Goal: Task Accomplishment & Management: Use online tool/utility

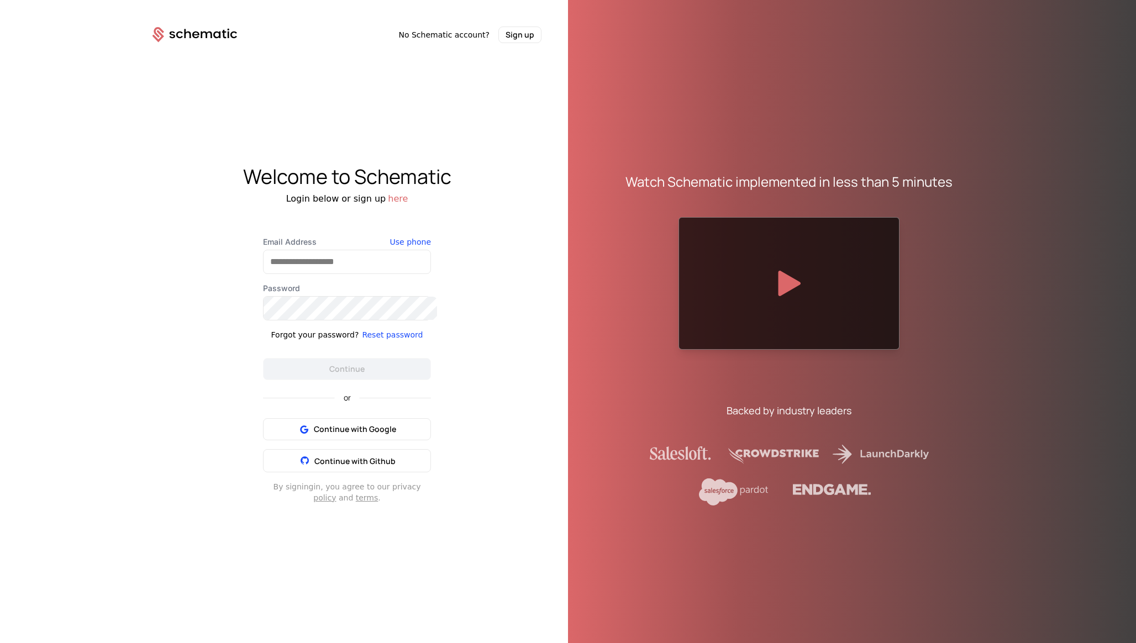
click at [346, 274] on div at bounding box center [347, 262] width 168 height 24
click at [344, 424] on span "Continue with Google" at bounding box center [355, 429] width 82 height 11
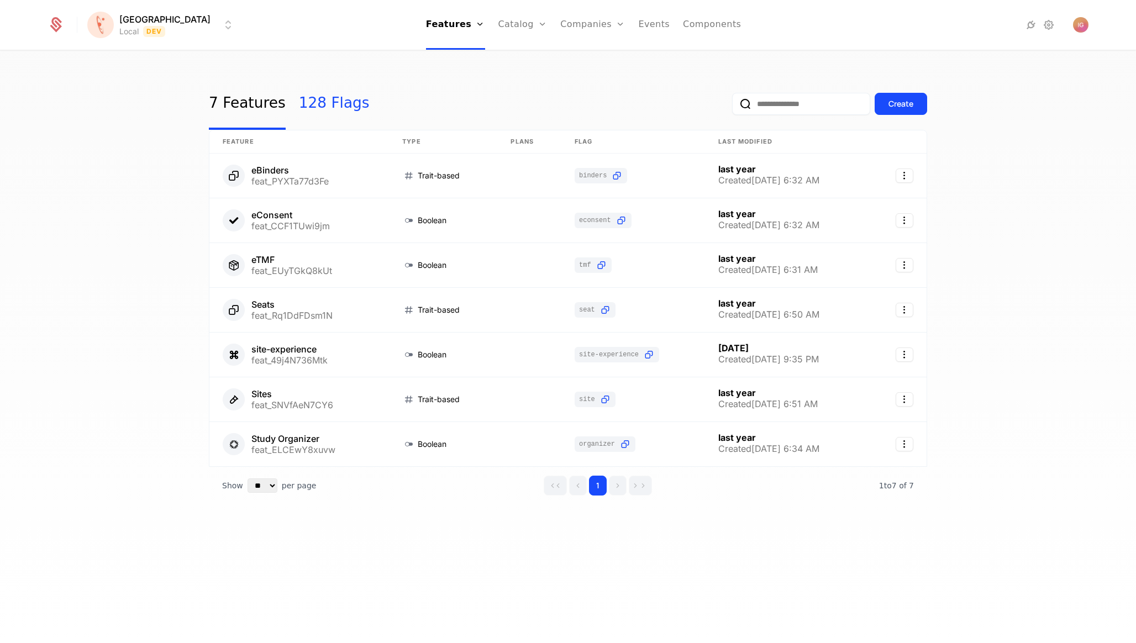
click at [303, 90] on link "128 Flags" at bounding box center [334, 104] width 71 height 52
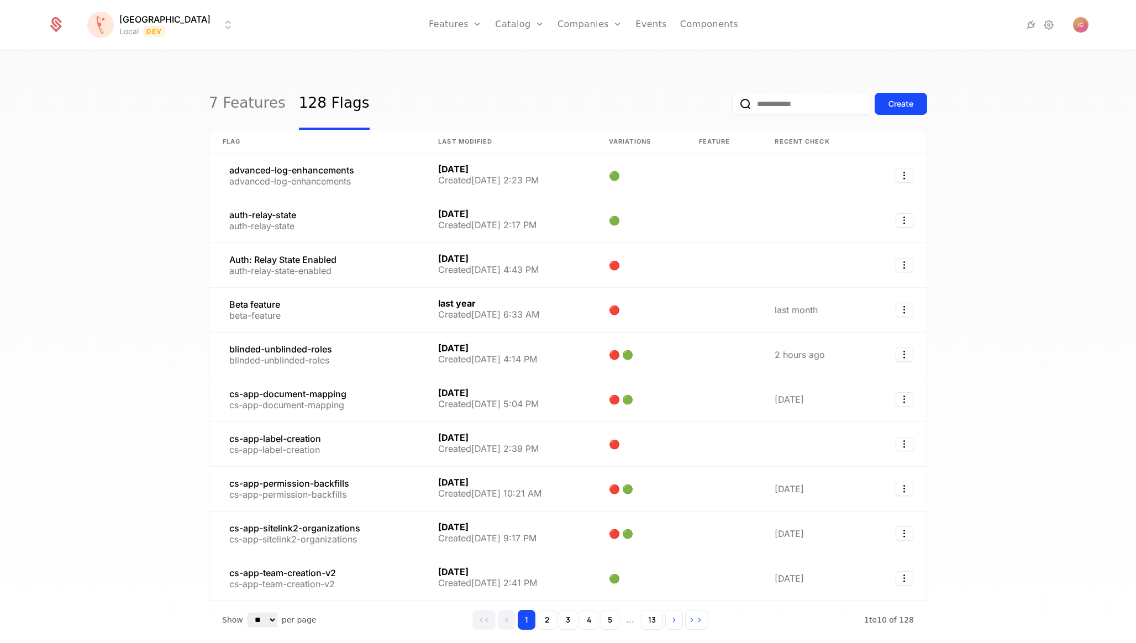
click at [782, 101] on input "email" at bounding box center [801, 104] width 138 height 22
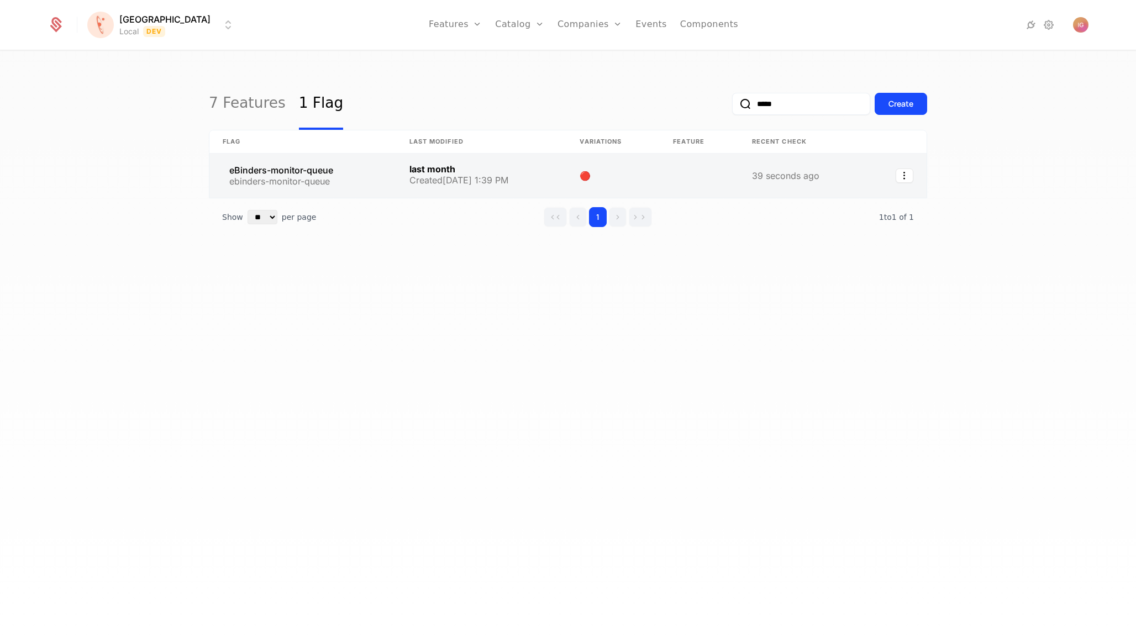
type input "*****"
click at [271, 156] on link at bounding box center [302, 176] width 187 height 44
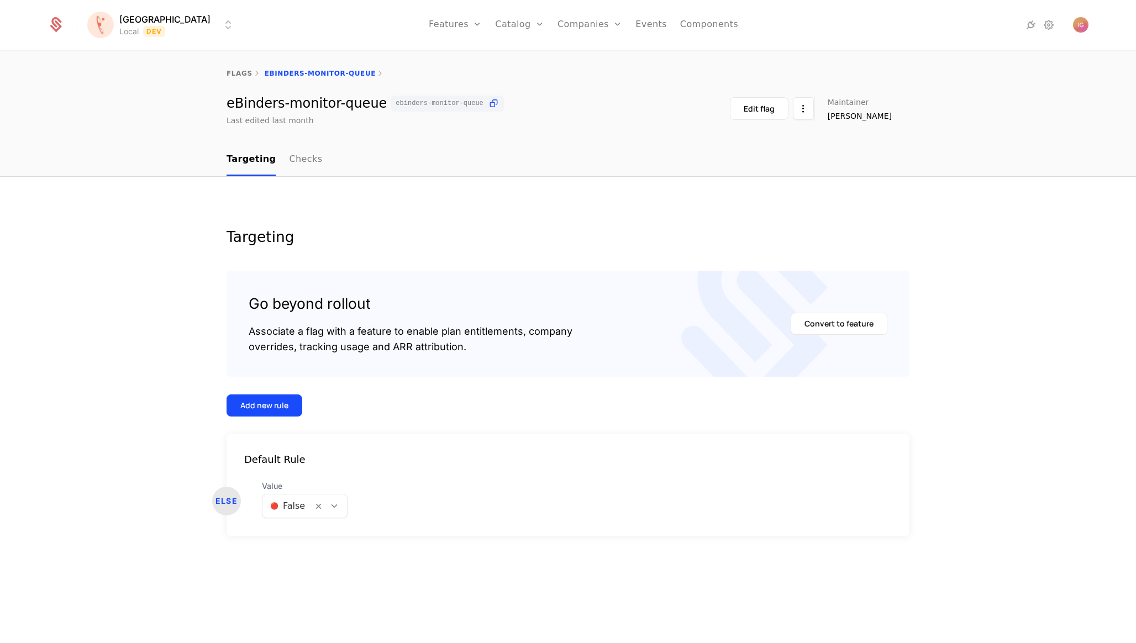
click at [291, 498] on div at bounding box center [287, 505] width 35 height 15
click at [298, 483] on div "🟢 True" at bounding box center [292, 481] width 61 height 11
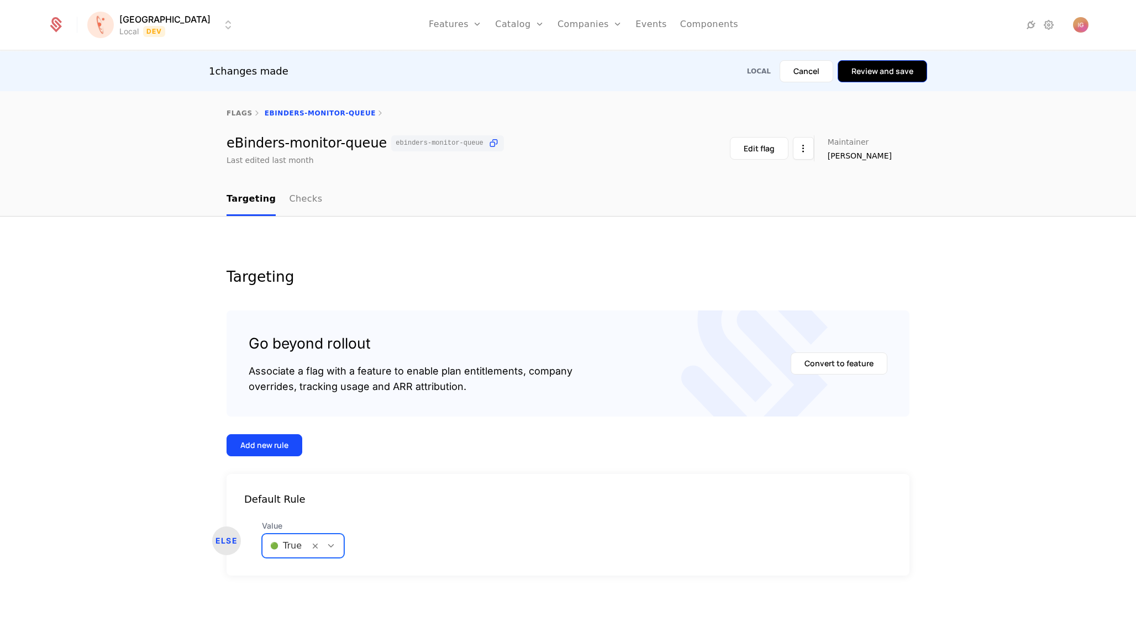
click at [885, 69] on button "Review and save" at bounding box center [883, 71] width 90 height 22
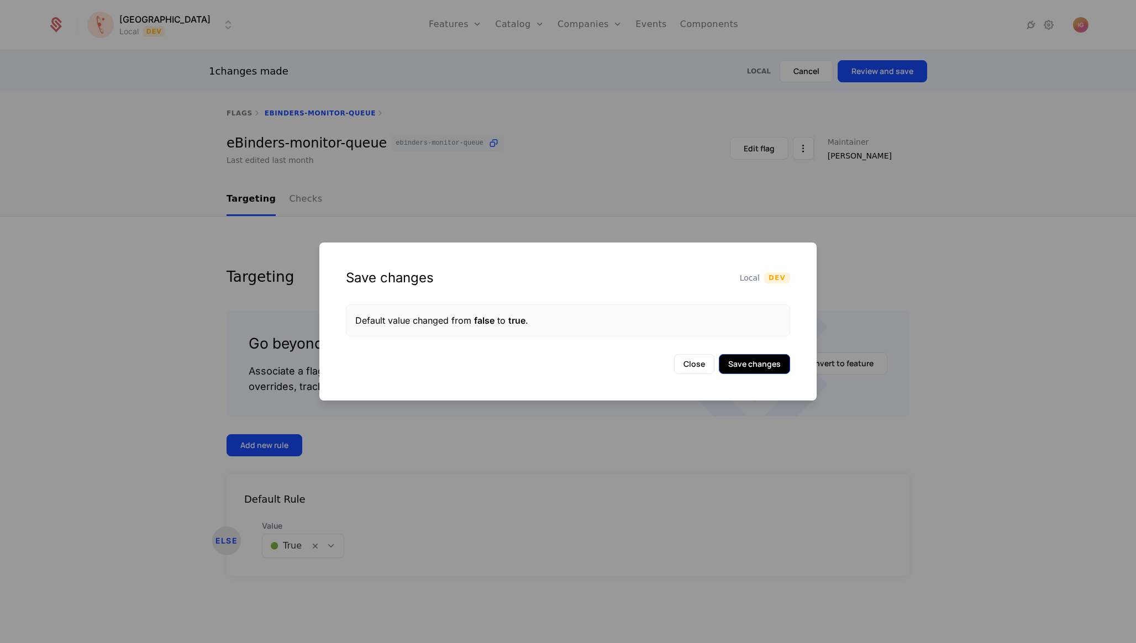
click at [783, 366] on button "Save changes" at bounding box center [754, 364] width 71 height 20
